Goal: Navigation & Orientation: Find specific page/section

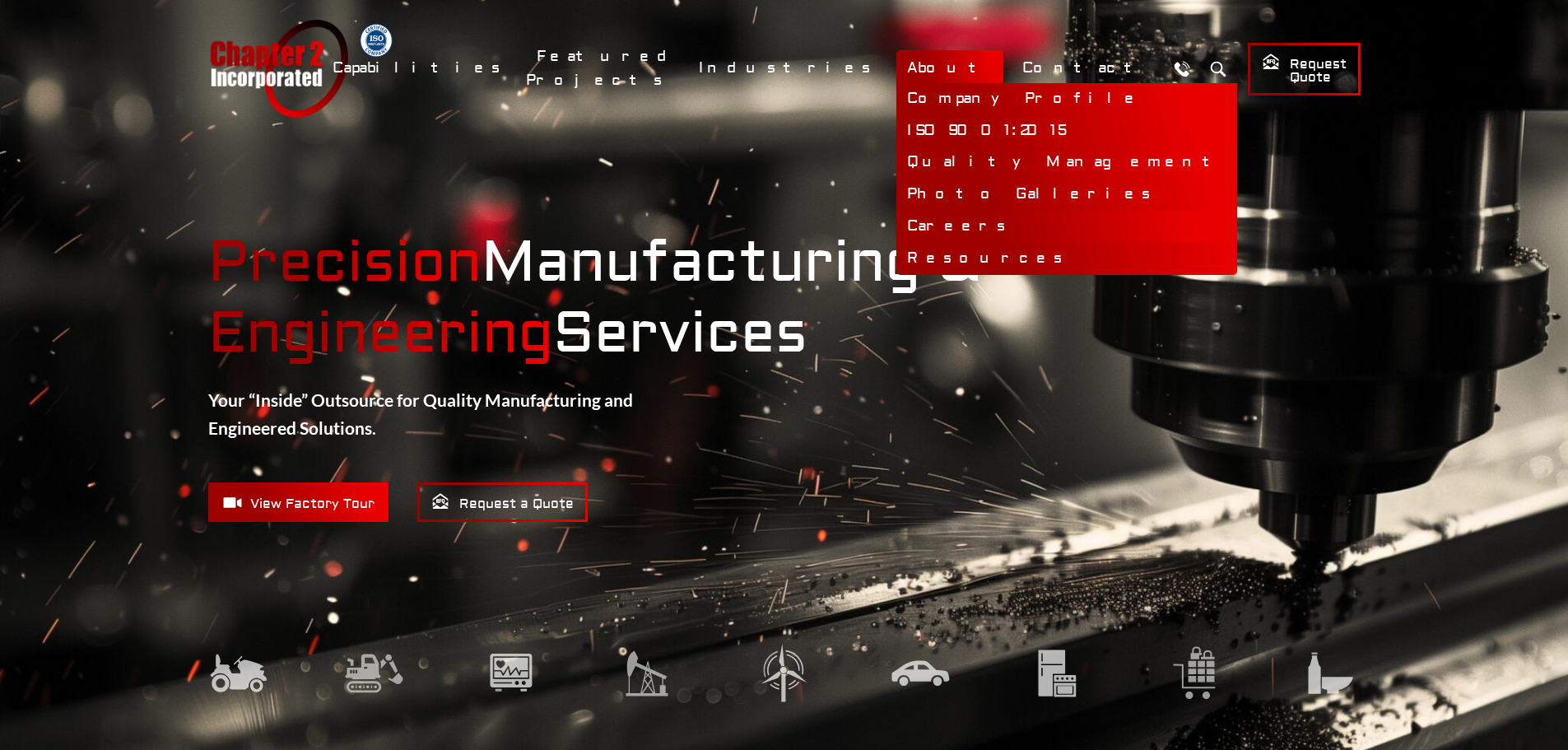
click at [1022, 224] on link "Careers" at bounding box center [1067, 227] width 341 height 32
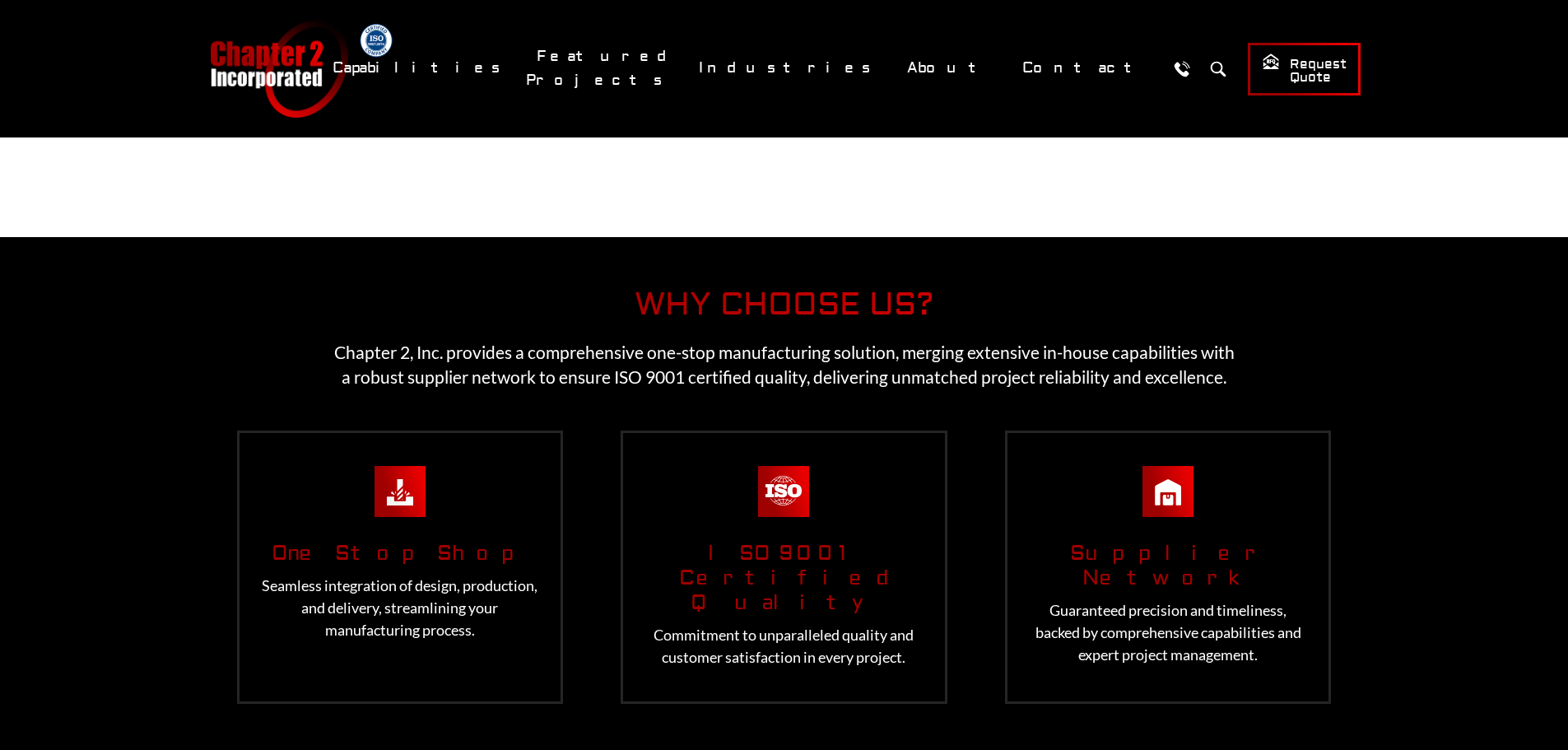
scroll to position [3448, 0]
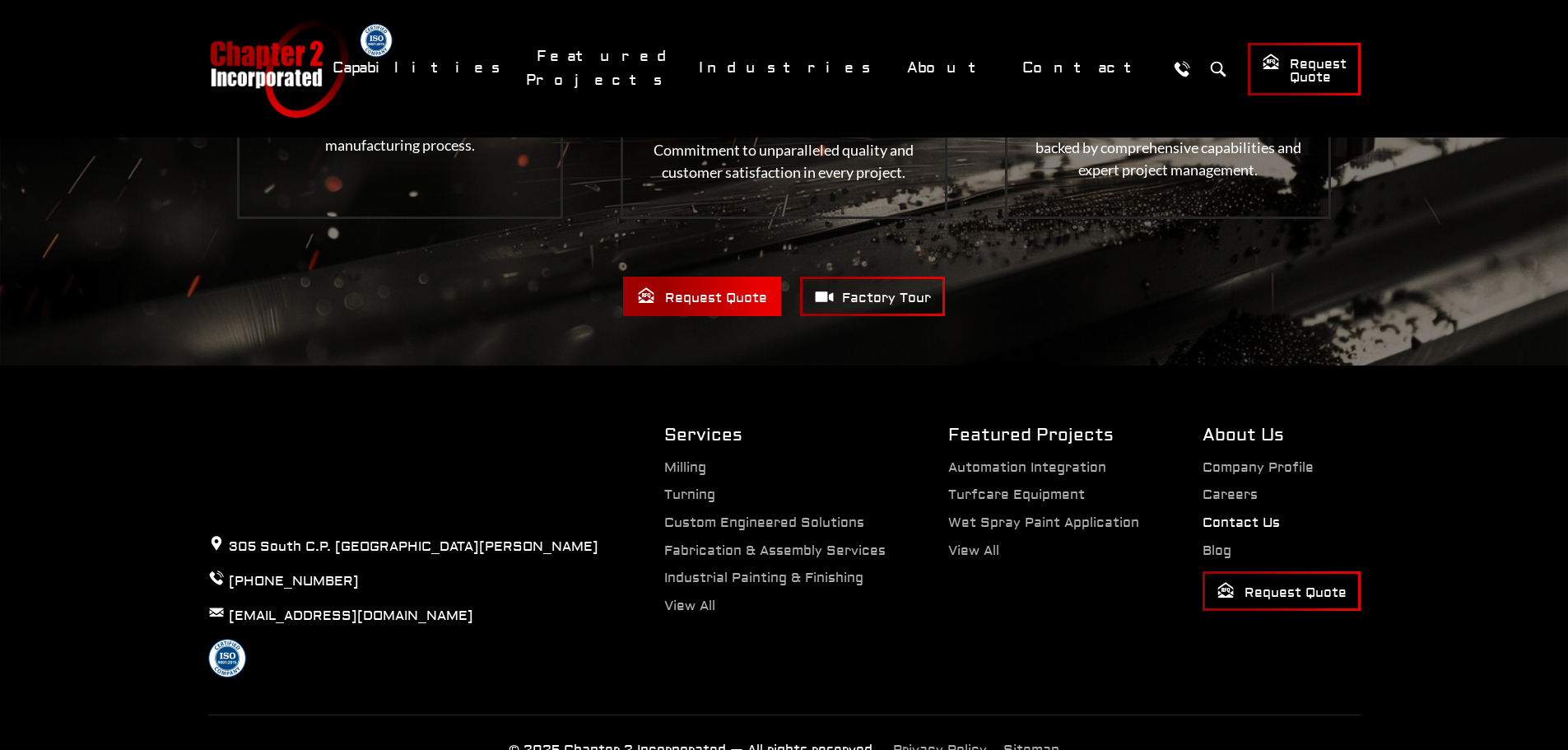
click at [1237, 514] on link "Contact Us" at bounding box center [1240, 523] width 78 height 17
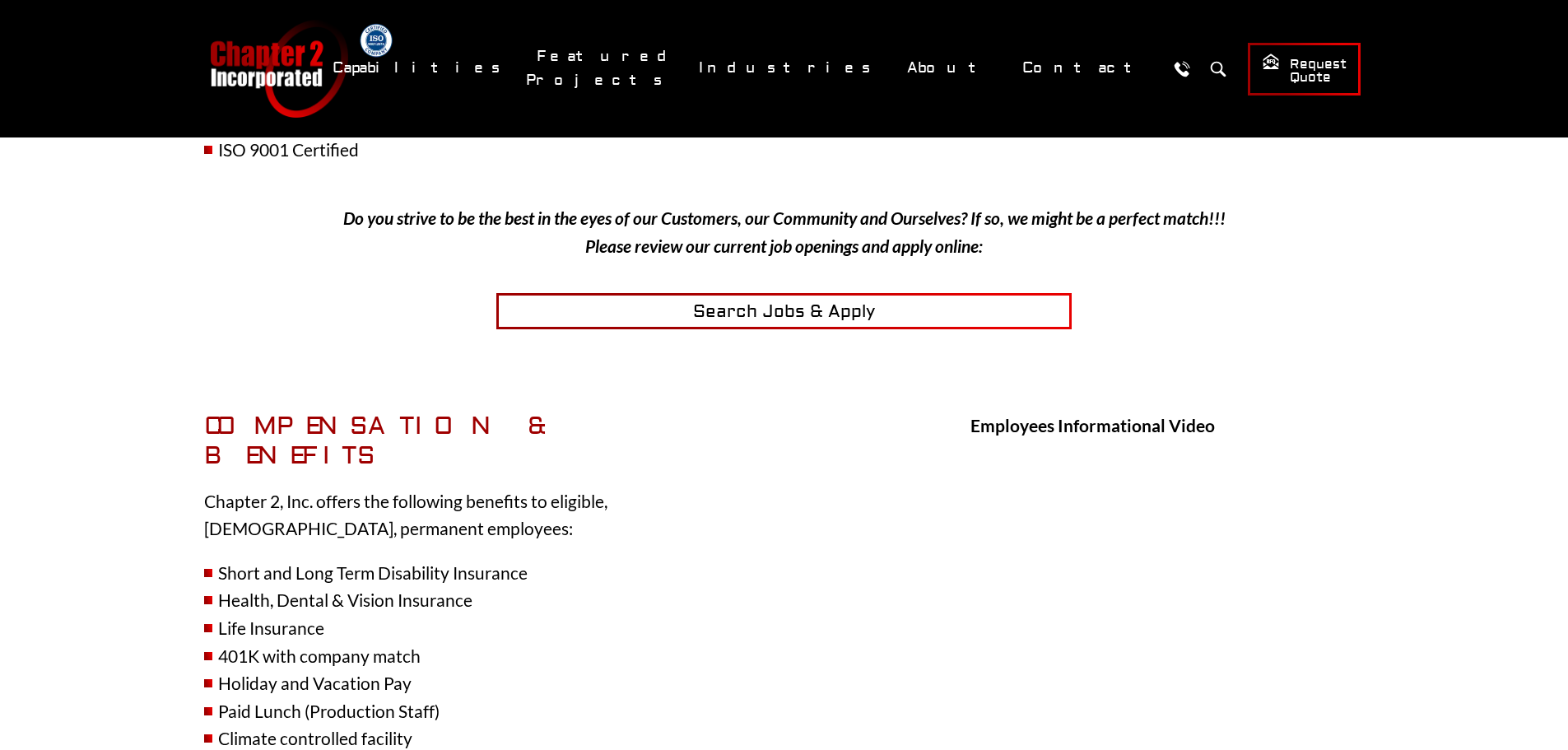
scroll to position [329, 0]
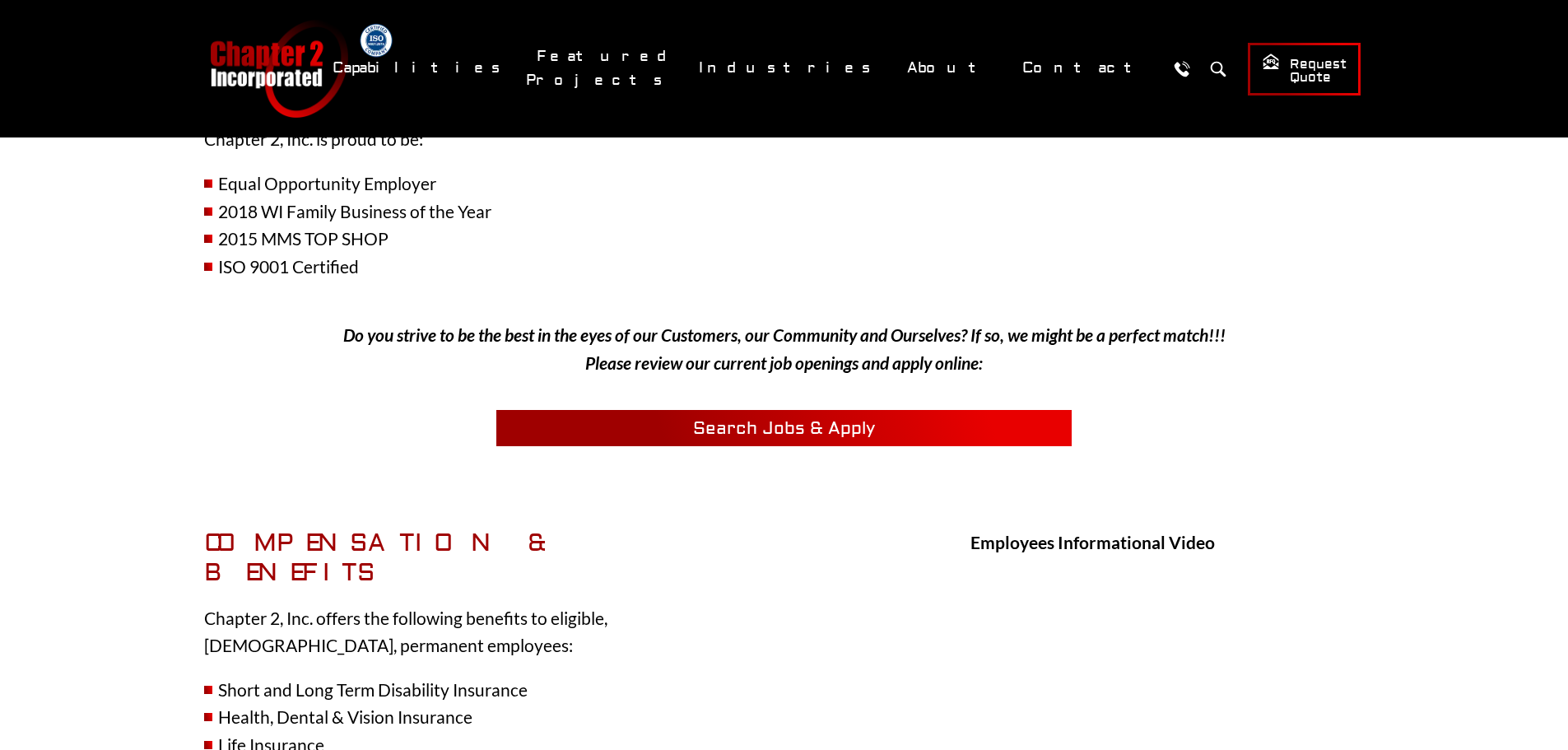
click at [746, 425] on span "Search Jobs & Apply" at bounding box center [784, 428] width 182 height 23
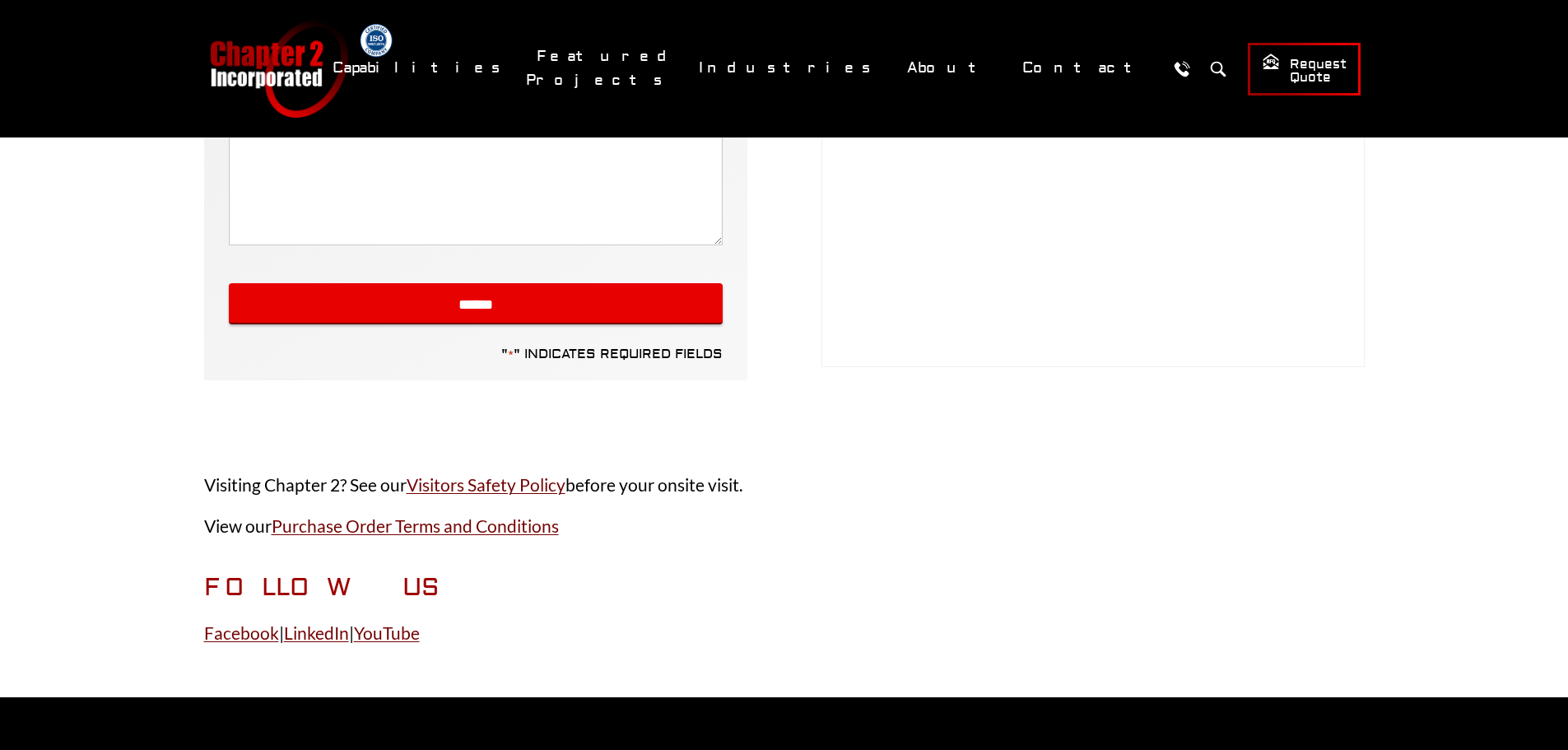
scroll to position [411, 0]
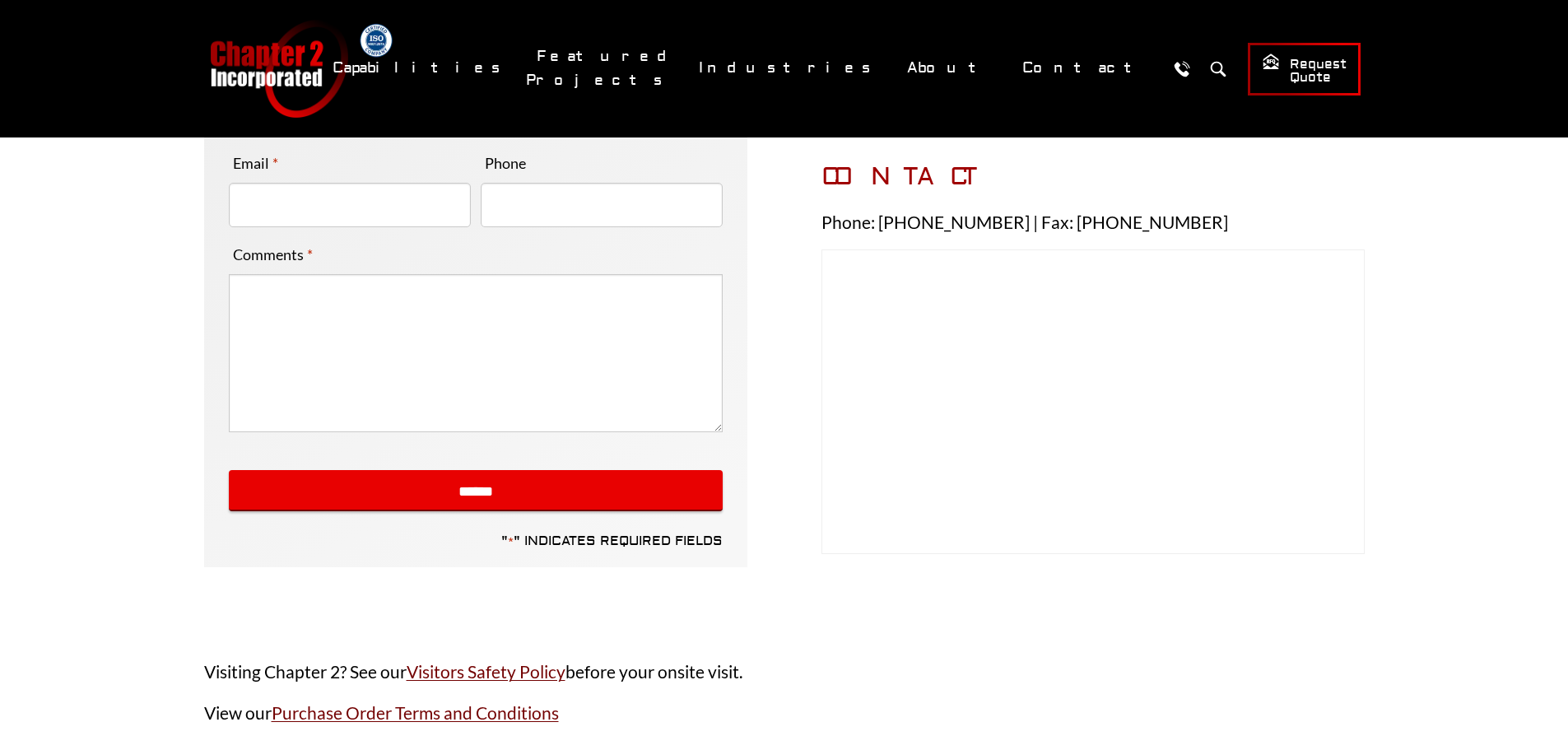
click at [246, 65] on link "Chapter 2 Incorporated" at bounding box center [277, 69] width 140 height 98
